Goal: Find specific page/section: Find specific page/section

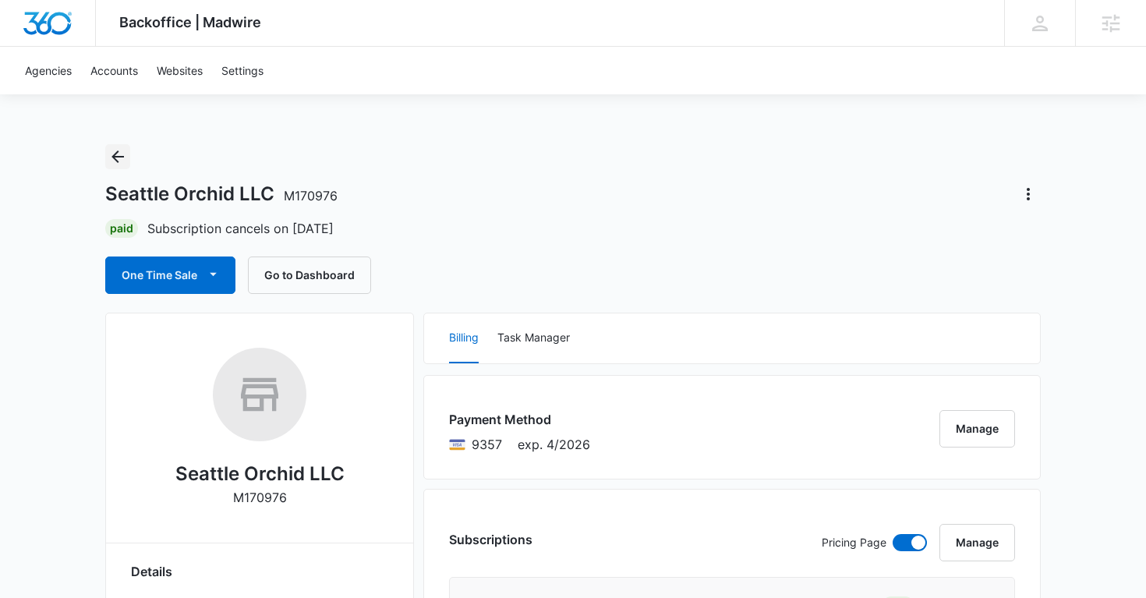
click at [118, 160] on icon "Back" at bounding box center [117, 156] width 19 height 19
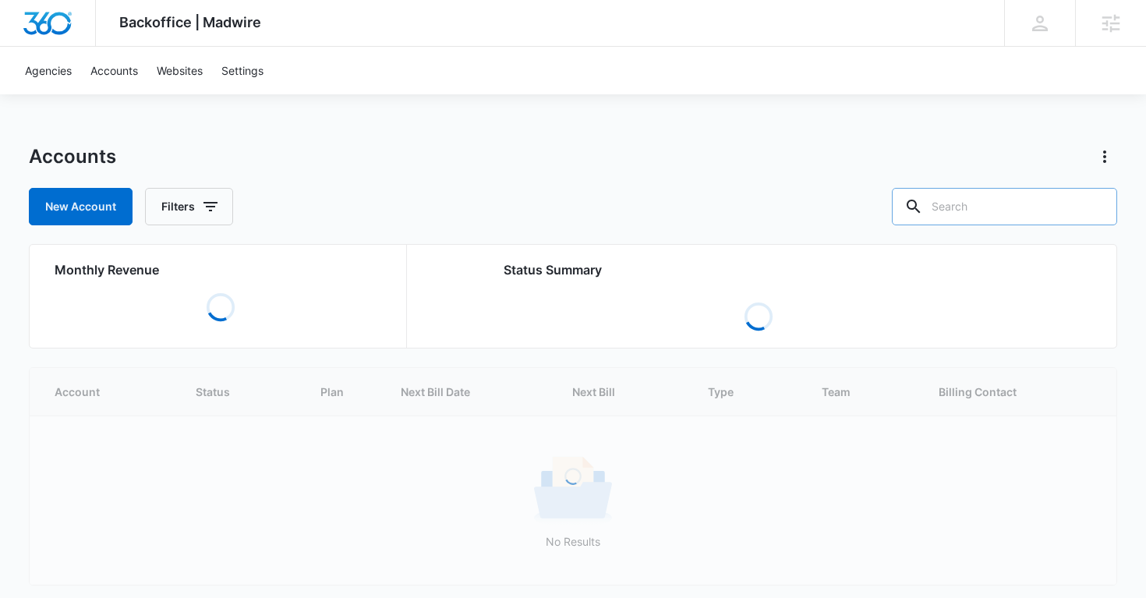
click at [987, 207] on input "text" at bounding box center [1004, 206] width 225 height 37
paste input "M339266"
type input "M339266"
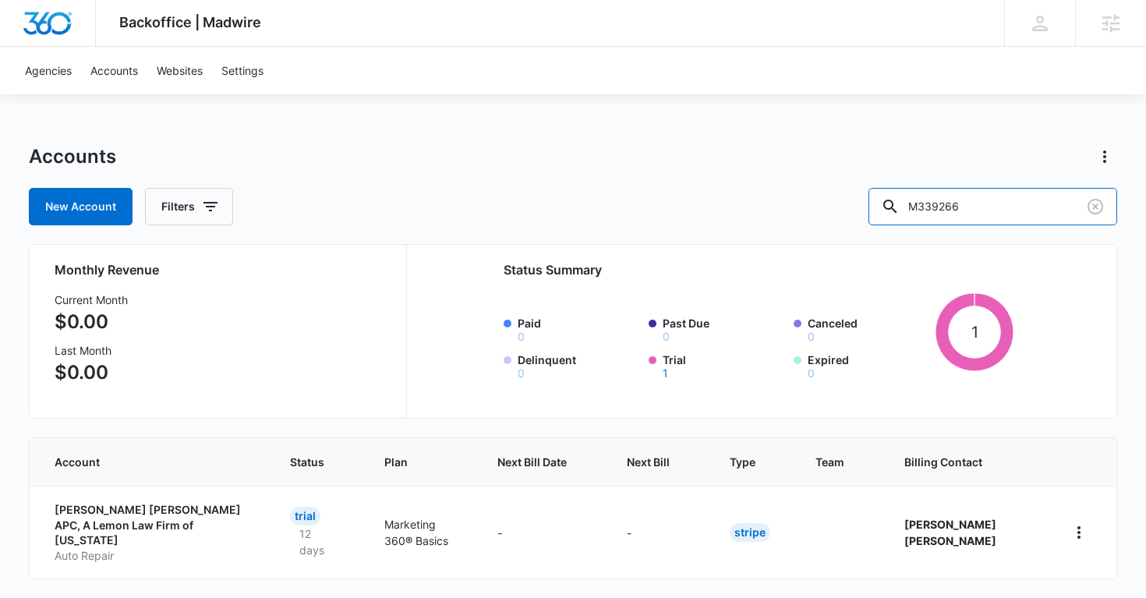
scroll to position [44, 0]
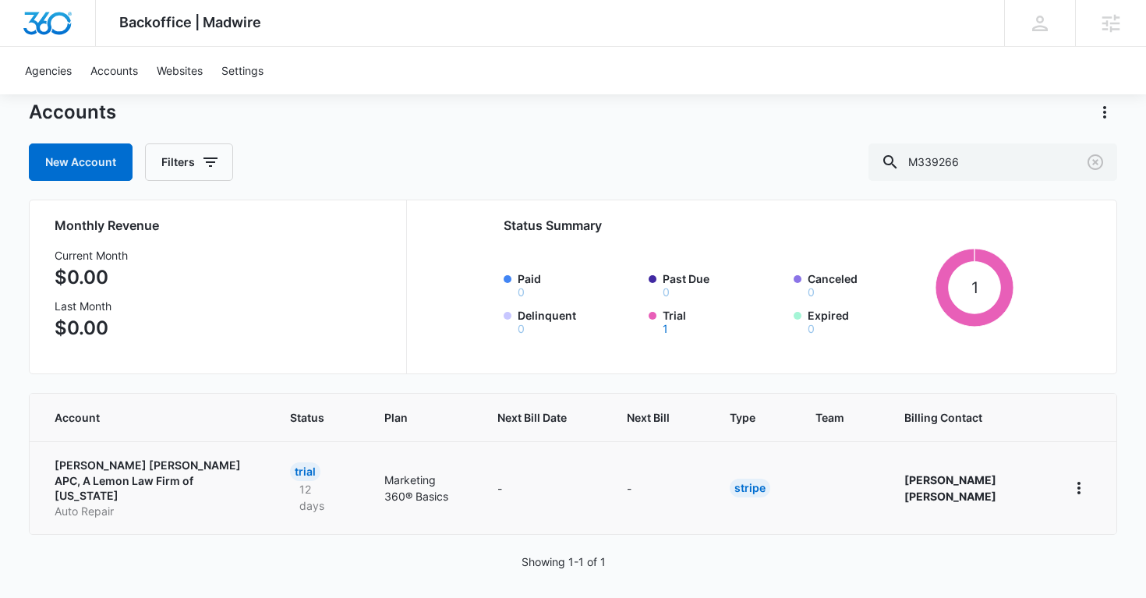
click at [150, 471] on p "[PERSON_NAME] [PERSON_NAME] APC, A Lemon Law Firm of [US_STATE]" at bounding box center [154, 481] width 198 height 46
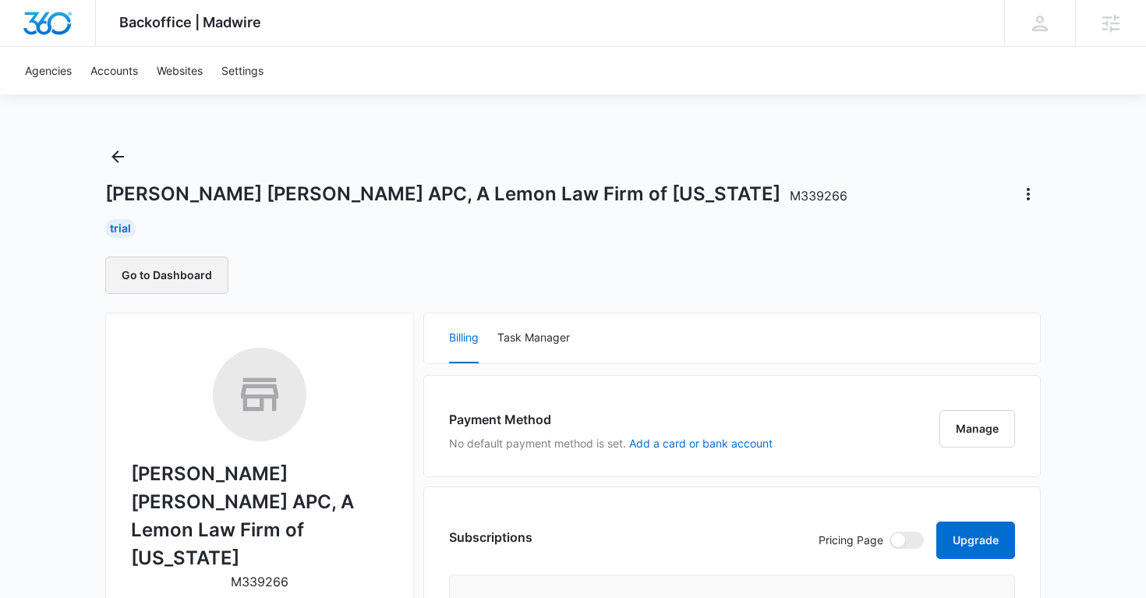
click at [193, 279] on button "Go to Dashboard" at bounding box center [166, 274] width 123 height 37
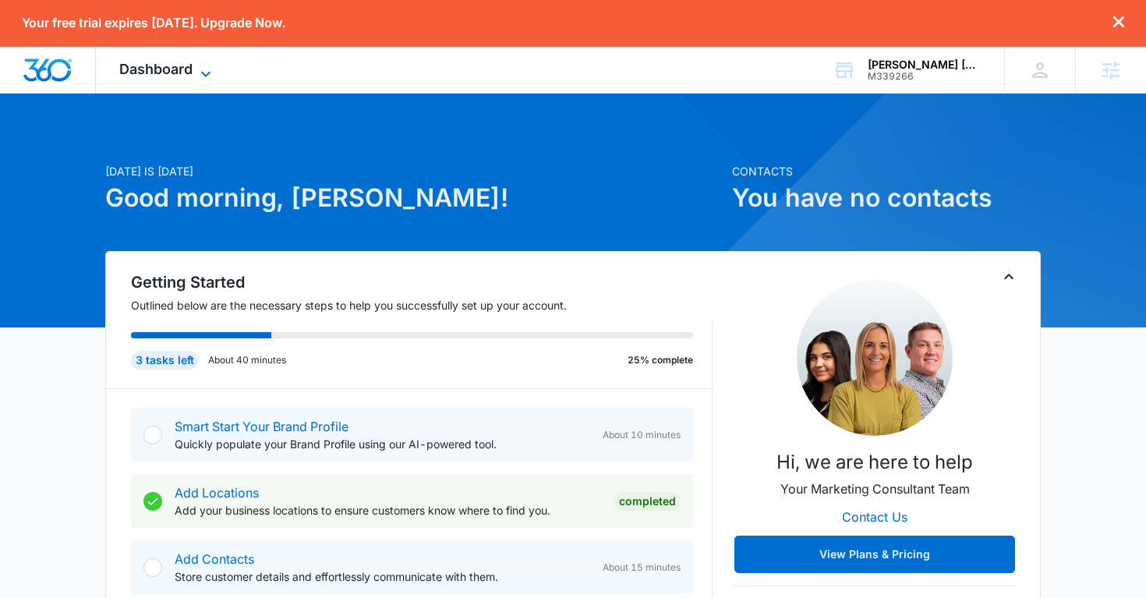
click at [201, 65] on icon at bounding box center [205, 74] width 19 height 19
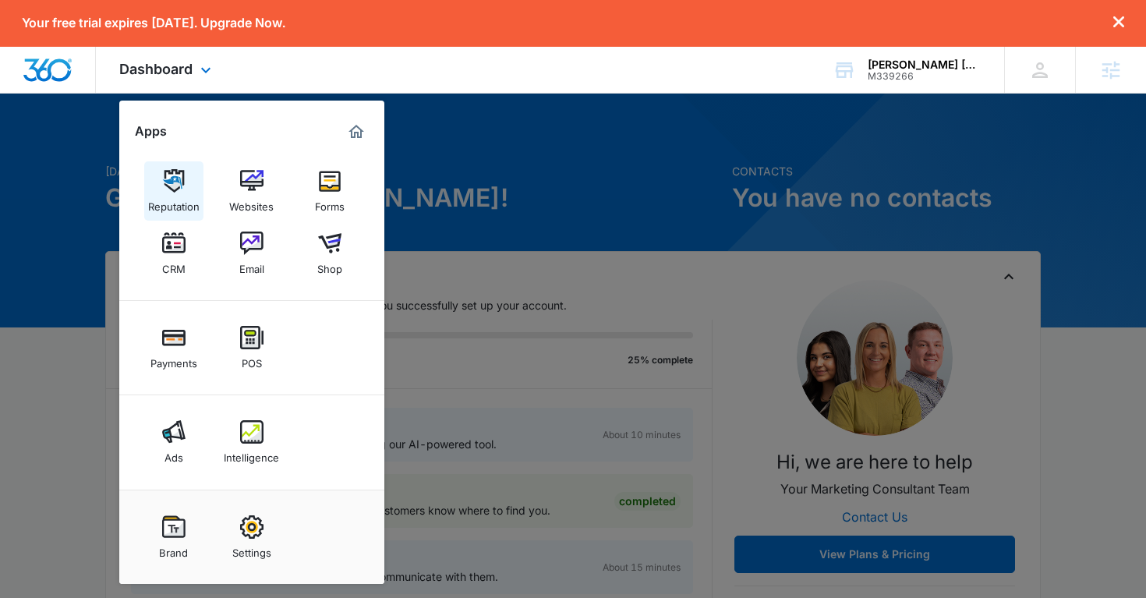
click at [186, 190] on link "Reputation" at bounding box center [173, 190] width 59 height 59
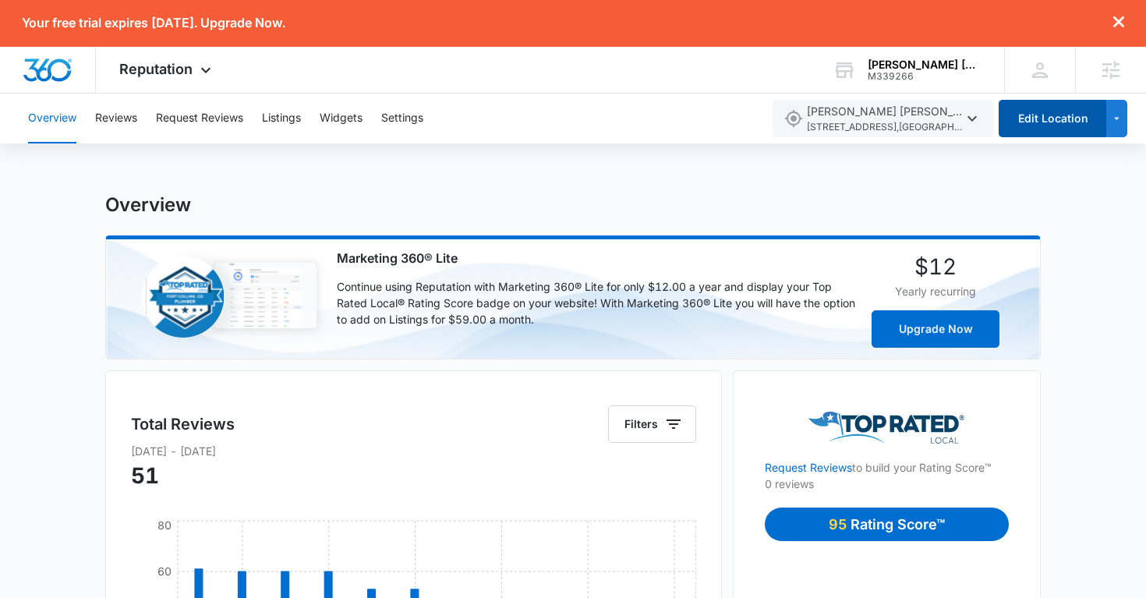
click at [1045, 133] on button "Edit Location" at bounding box center [1053, 118] width 108 height 37
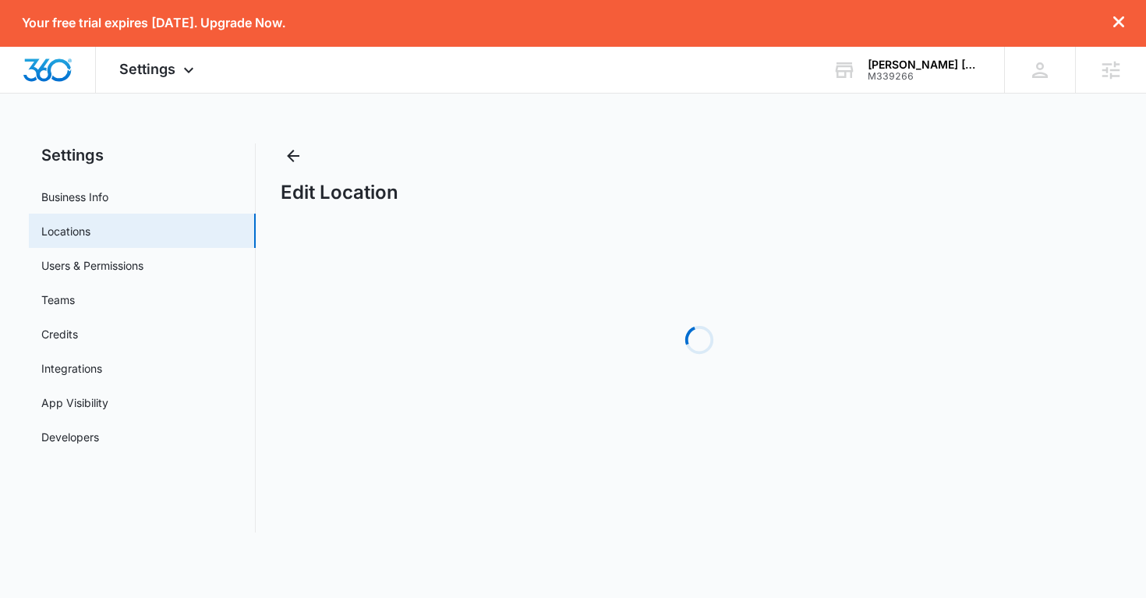
select select "California"
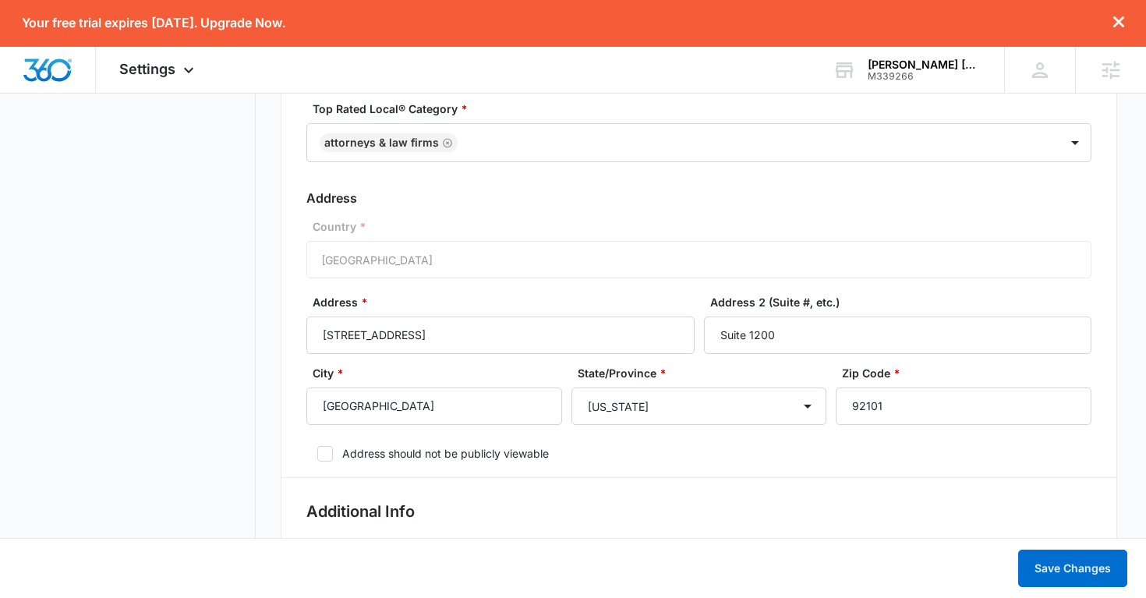
scroll to position [542, 0]
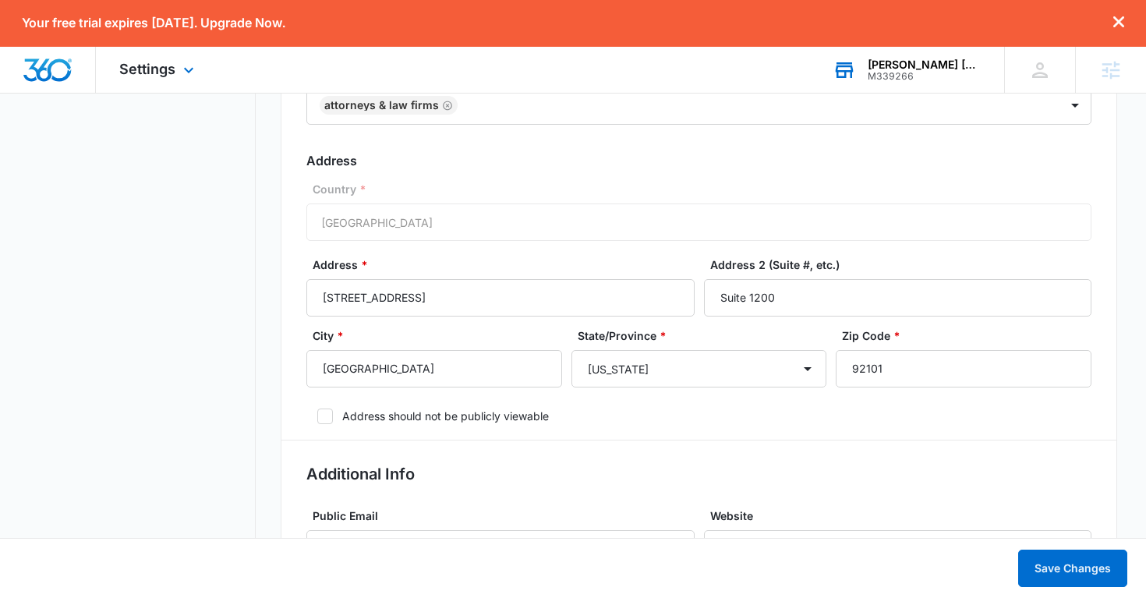
click at [903, 78] on div "M339266" at bounding box center [925, 76] width 114 height 11
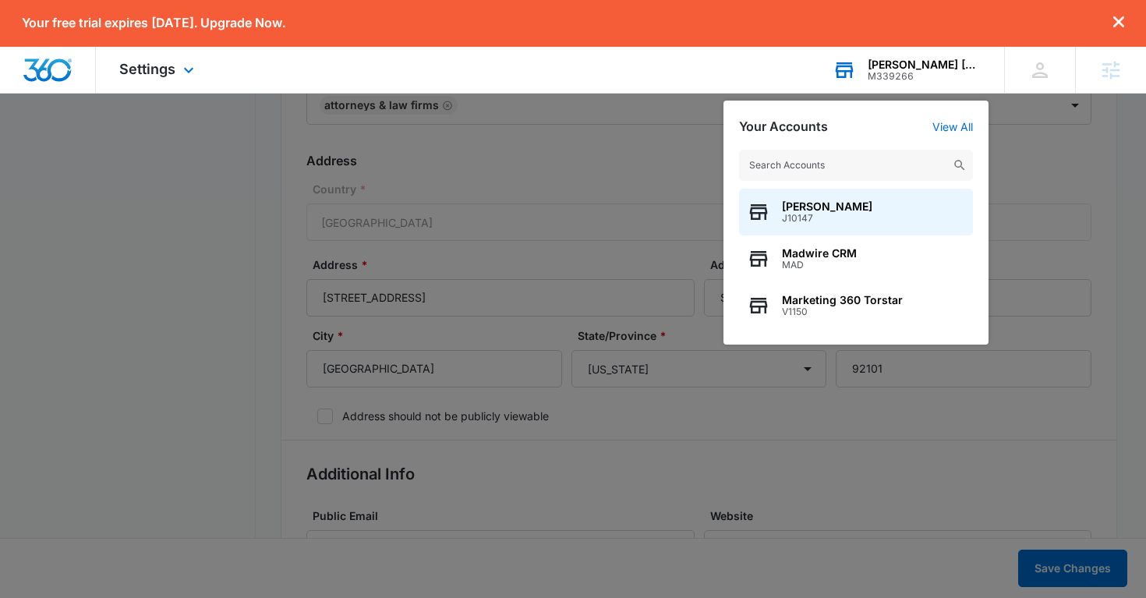
click at [790, 163] on input "text" at bounding box center [856, 165] width 234 height 31
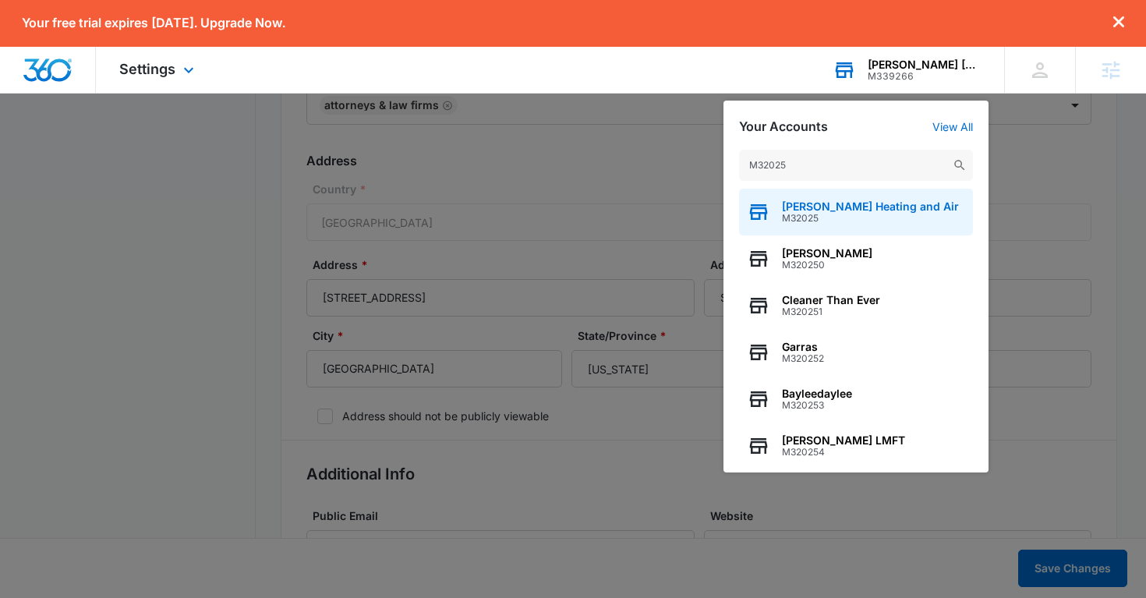
type input "M32025"
click at [812, 209] on span "Danny Oliver's Heating and Air" at bounding box center [870, 206] width 177 height 12
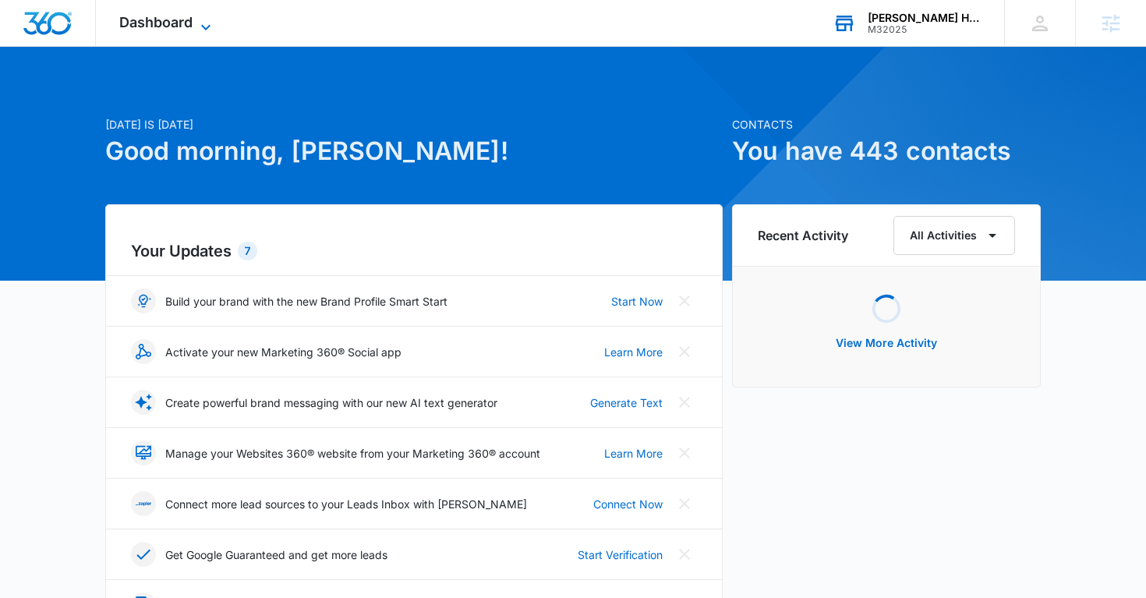
click at [147, 21] on span "Dashboard" at bounding box center [155, 22] width 73 height 16
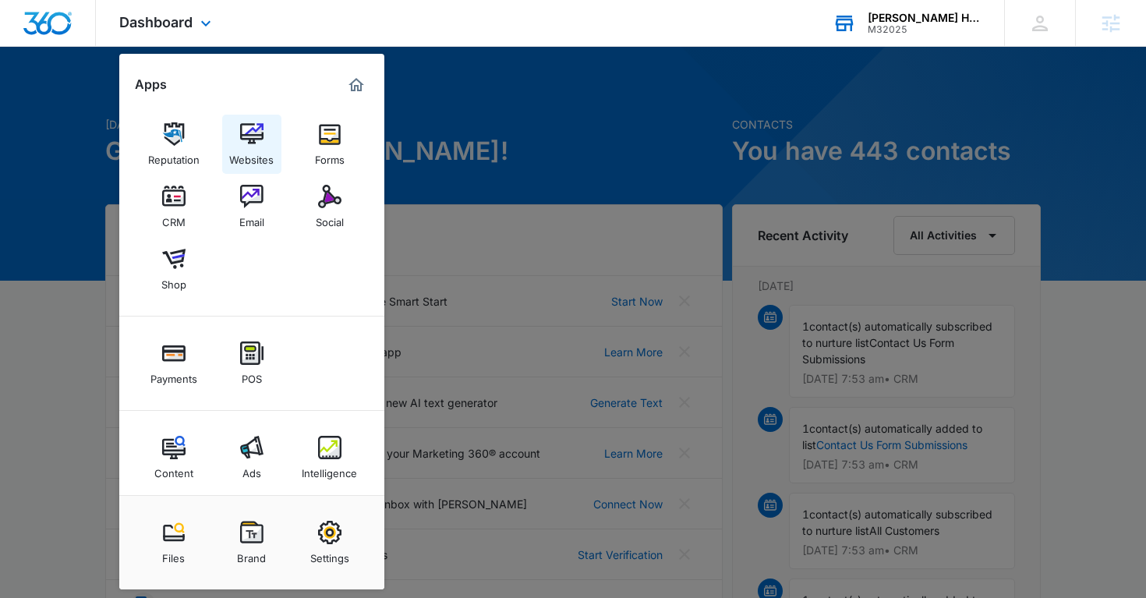
click at [251, 128] on img at bounding box center [251, 133] width 23 height 23
